Goal: Information Seeking & Learning: Learn about a topic

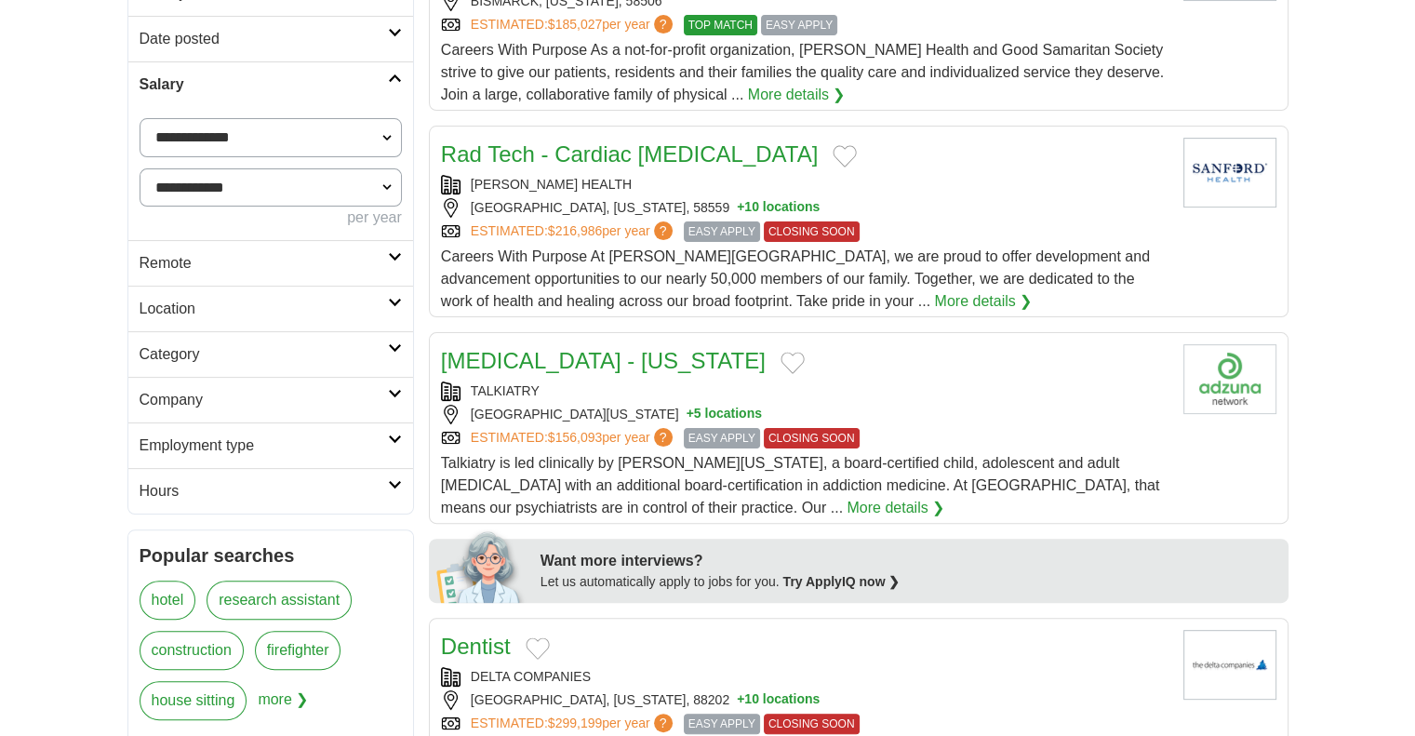
scroll to position [465, 0]
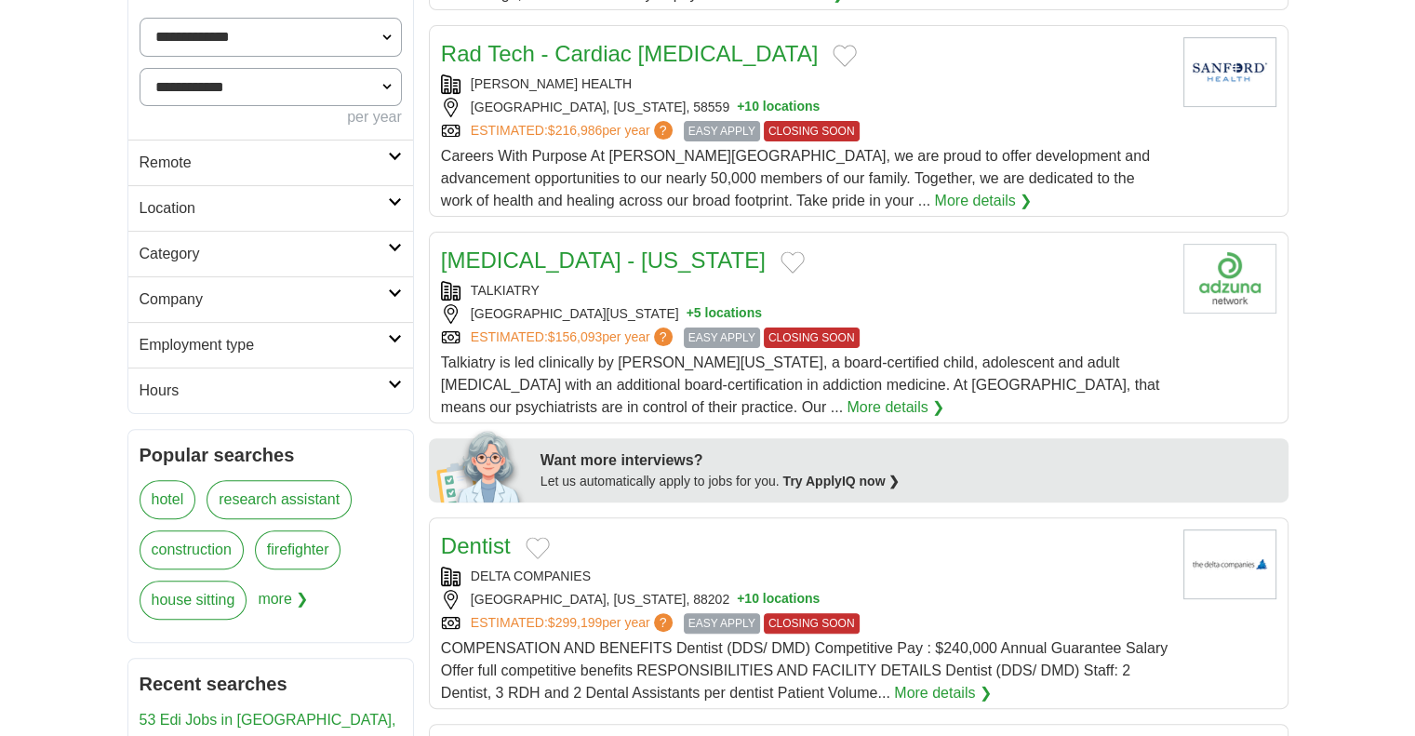
click at [295, 595] on span "more ❯" at bounding box center [283, 606] width 50 height 50
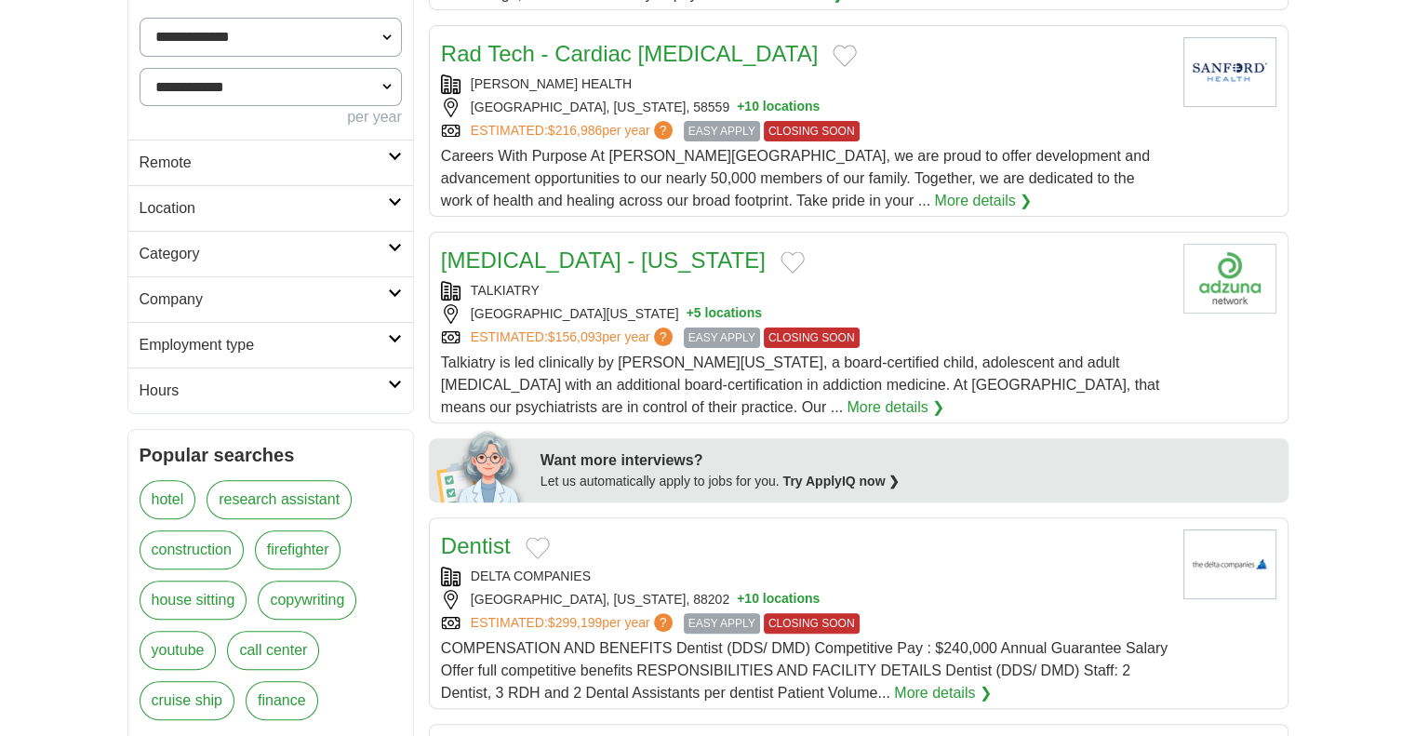
scroll to position [651, 0]
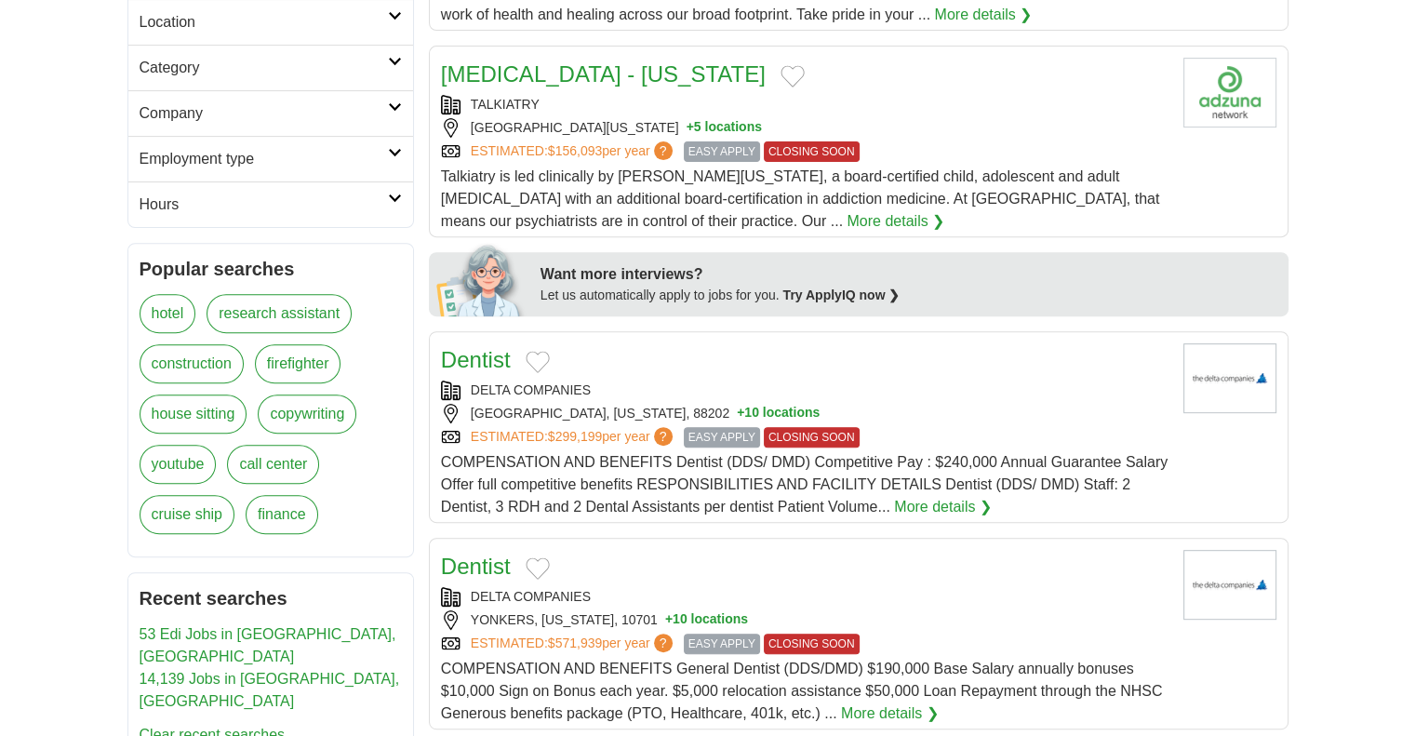
click at [206, 727] on link "Clear recent searches" at bounding box center [213, 735] width 146 height 16
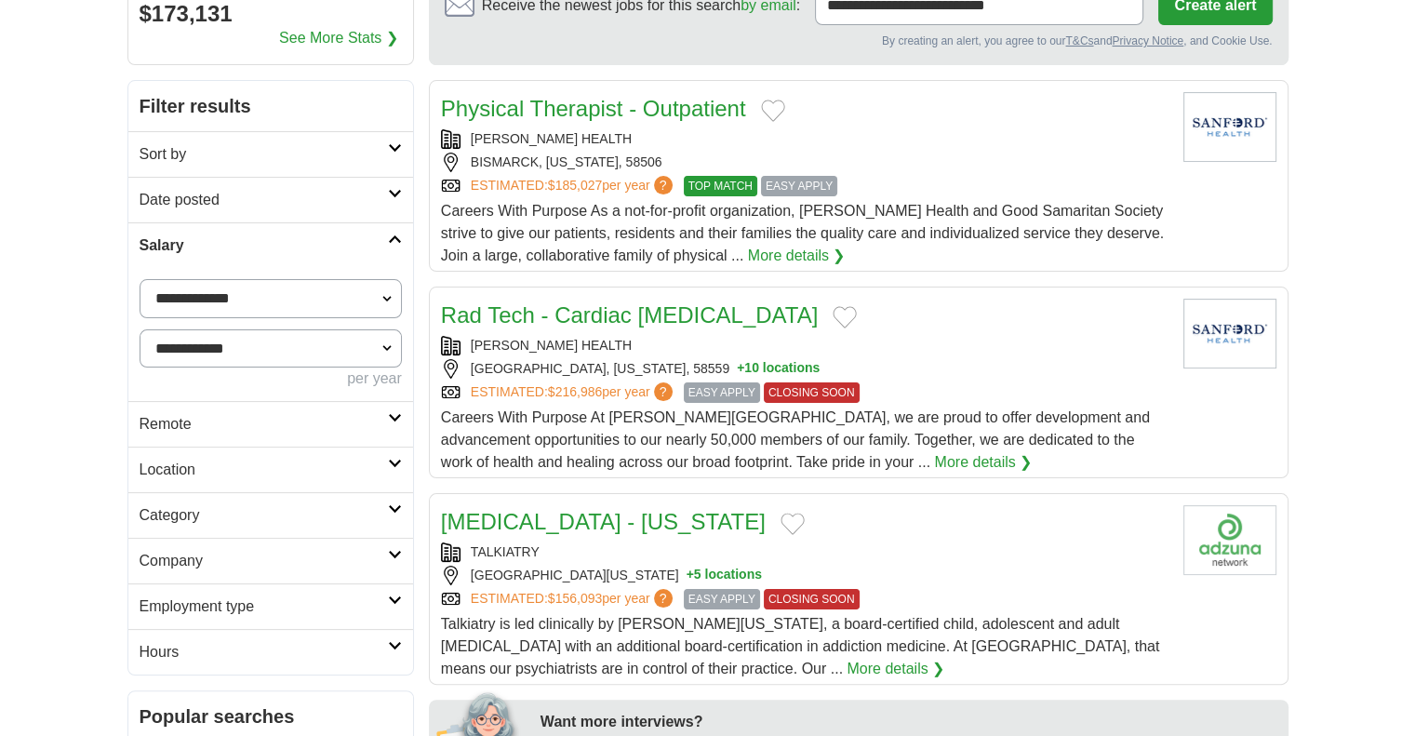
scroll to position [93, 0]
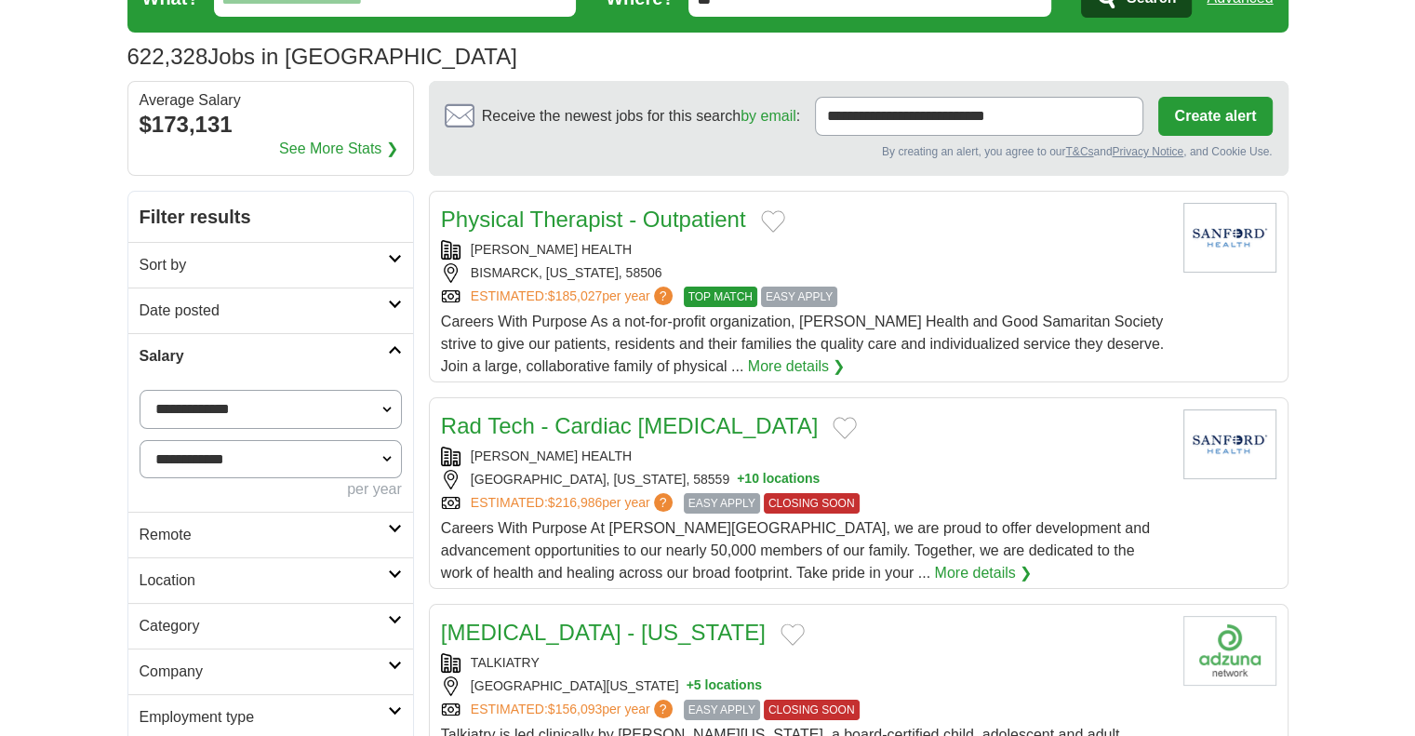
click at [388, 535] on link "Remote" at bounding box center [270, 535] width 285 height 46
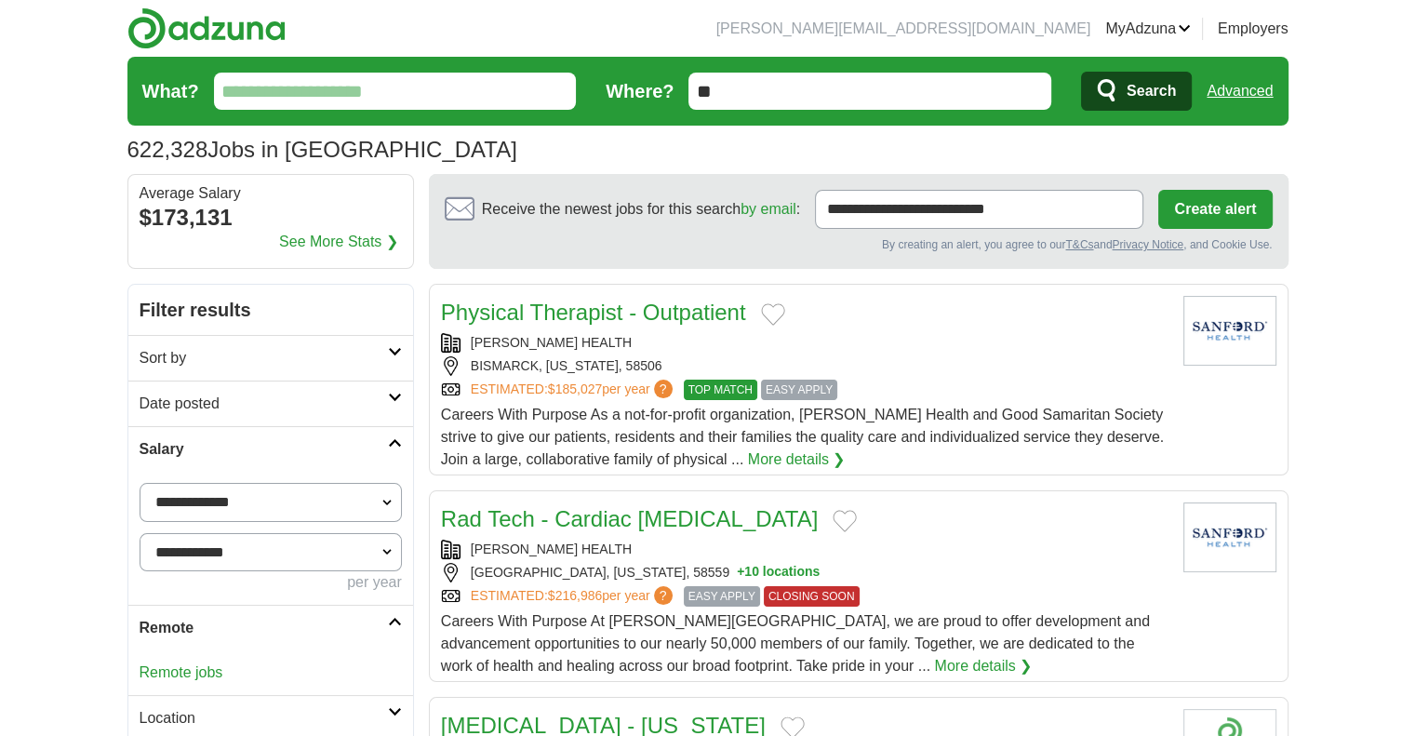
click at [342, 241] on link "See More Stats ❯" at bounding box center [338, 242] width 119 height 22
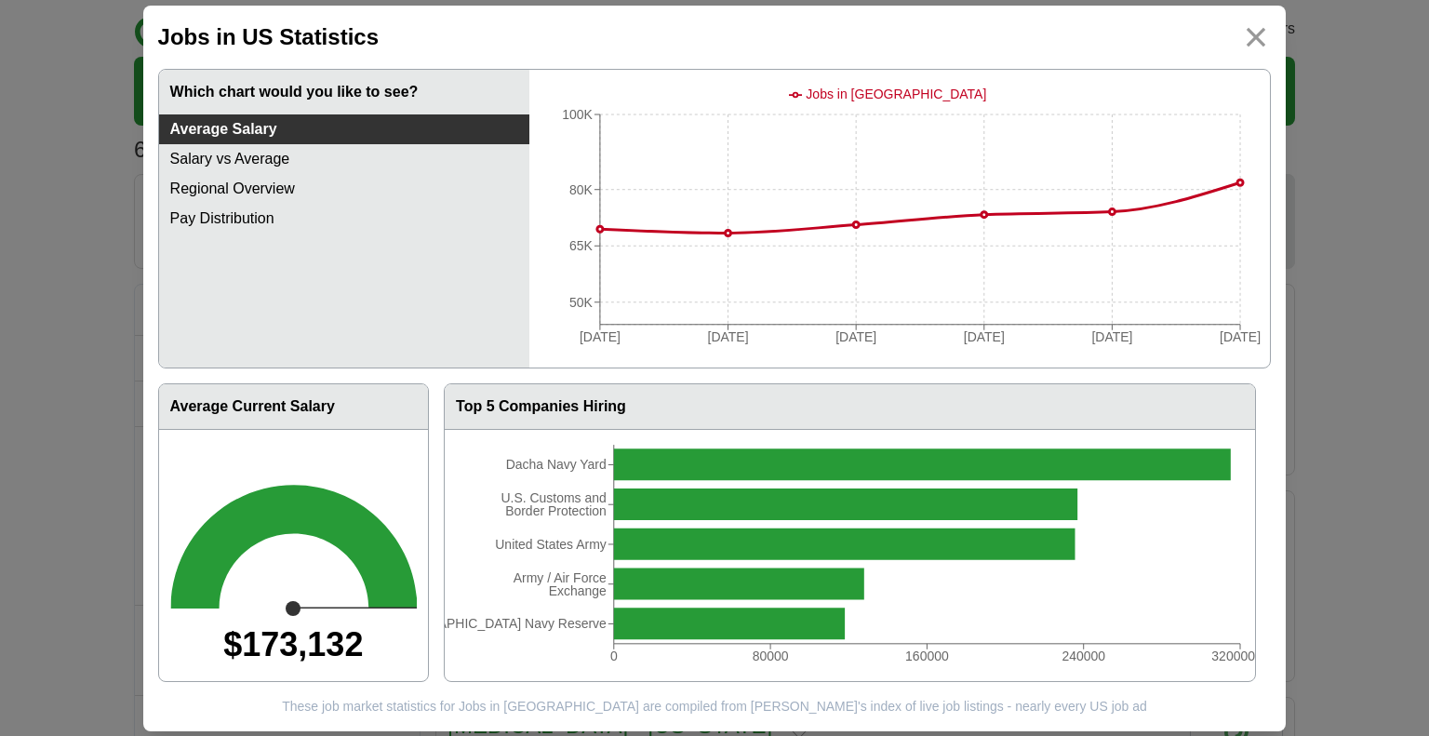
click at [249, 155] on link "Salary vs Average" at bounding box center [344, 159] width 370 height 30
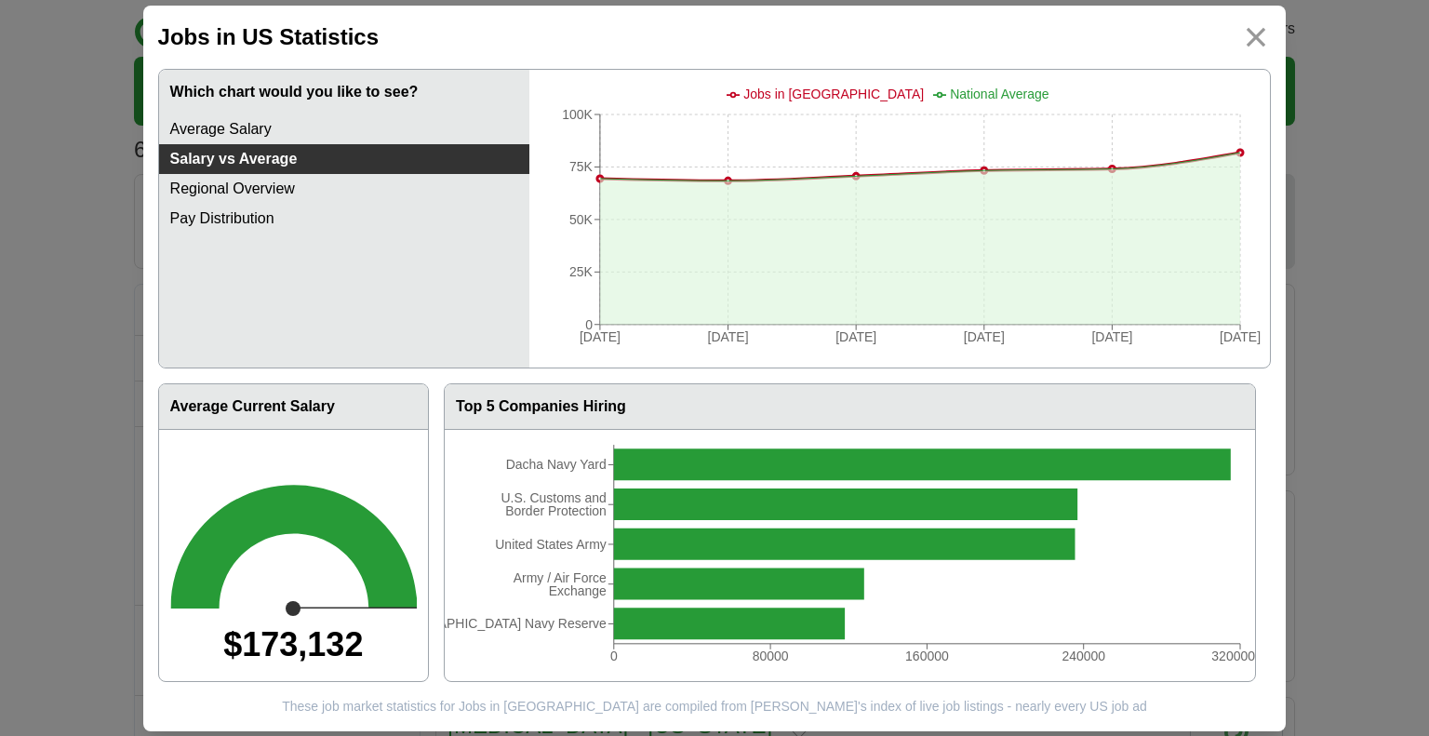
click at [234, 188] on link "Regional Overview" at bounding box center [344, 189] width 370 height 30
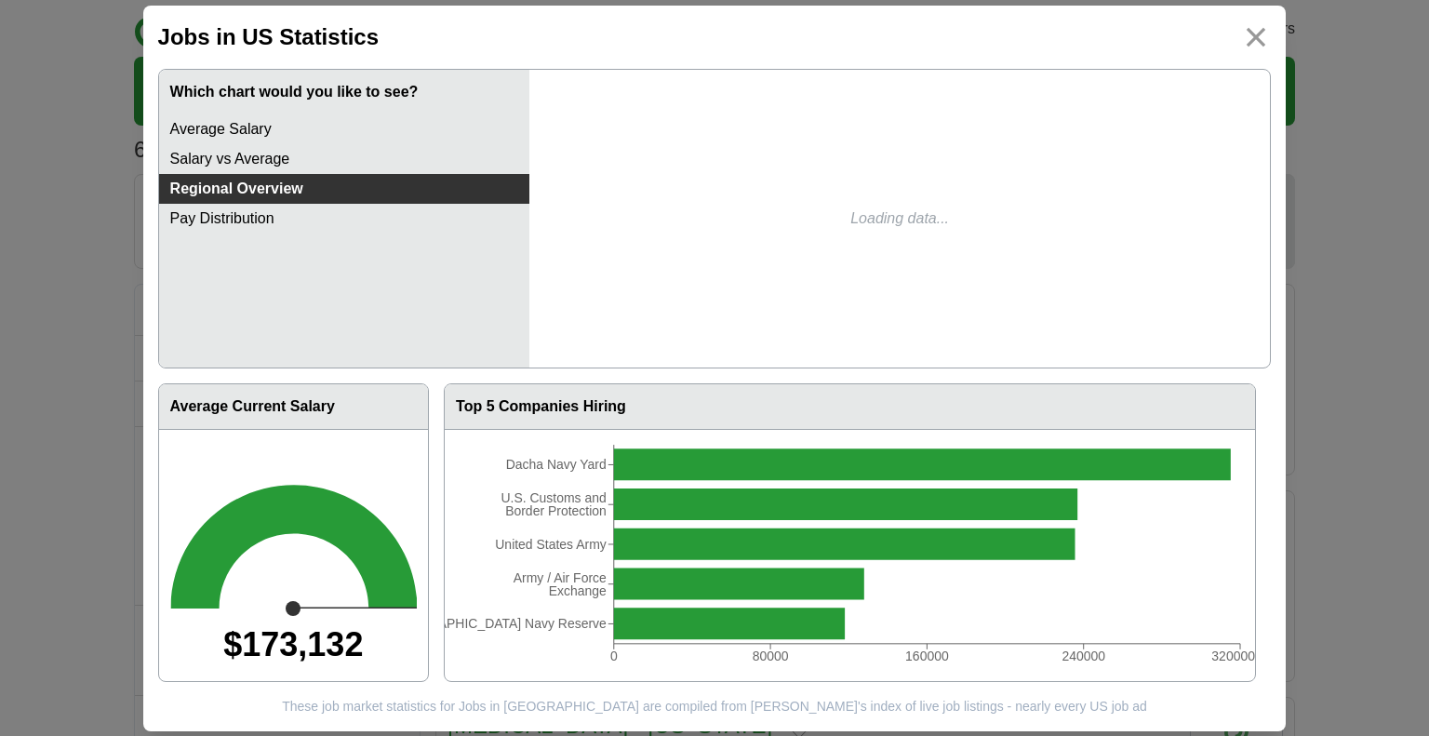
click at [234, 212] on link "Pay Distribution" at bounding box center [344, 219] width 370 height 30
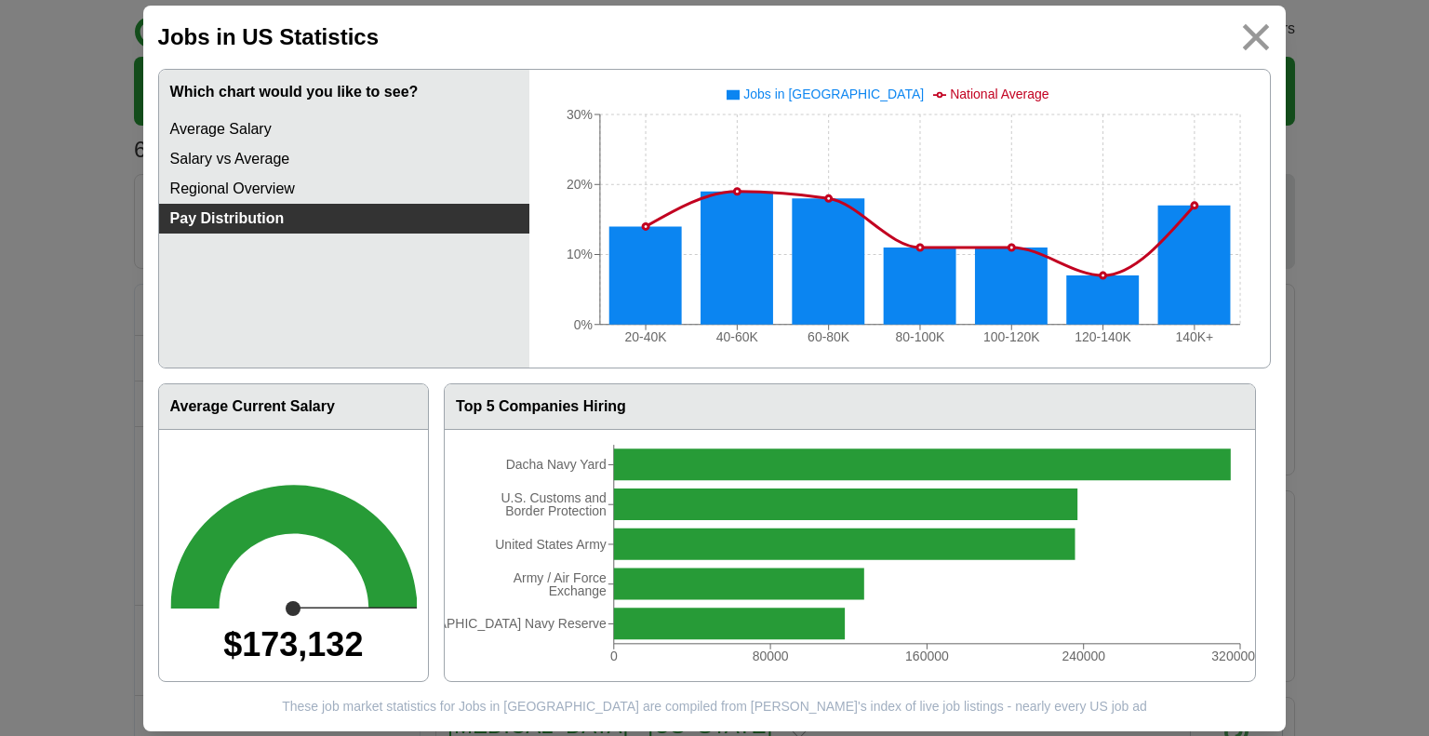
click at [1262, 37] on img at bounding box center [1257, 37] width 42 height 42
